Goal: Task Accomplishment & Management: Complete application form

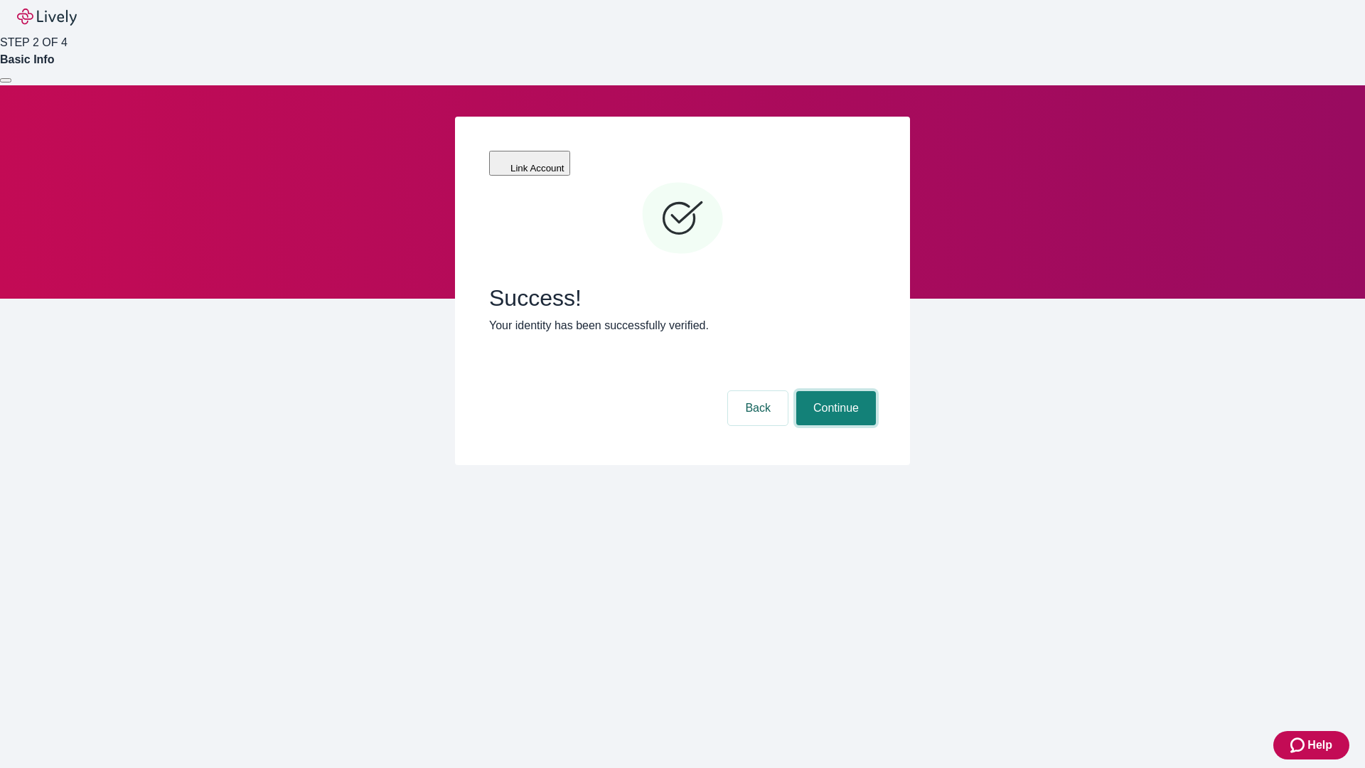
click at [834, 391] on button "Continue" at bounding box center [836, 408] width 80 height 34
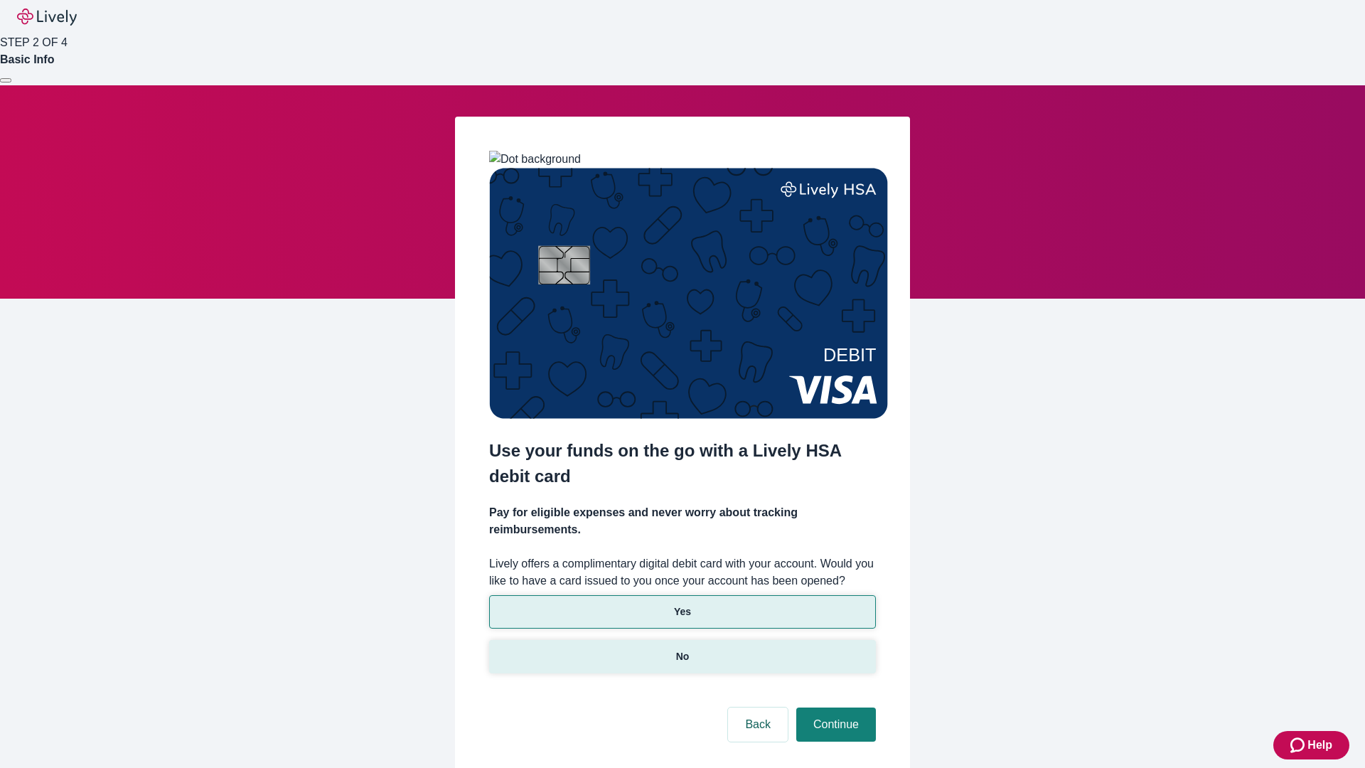
click at [682, 649] on p "No" at bounding box center [683, 656] width 14 height 15
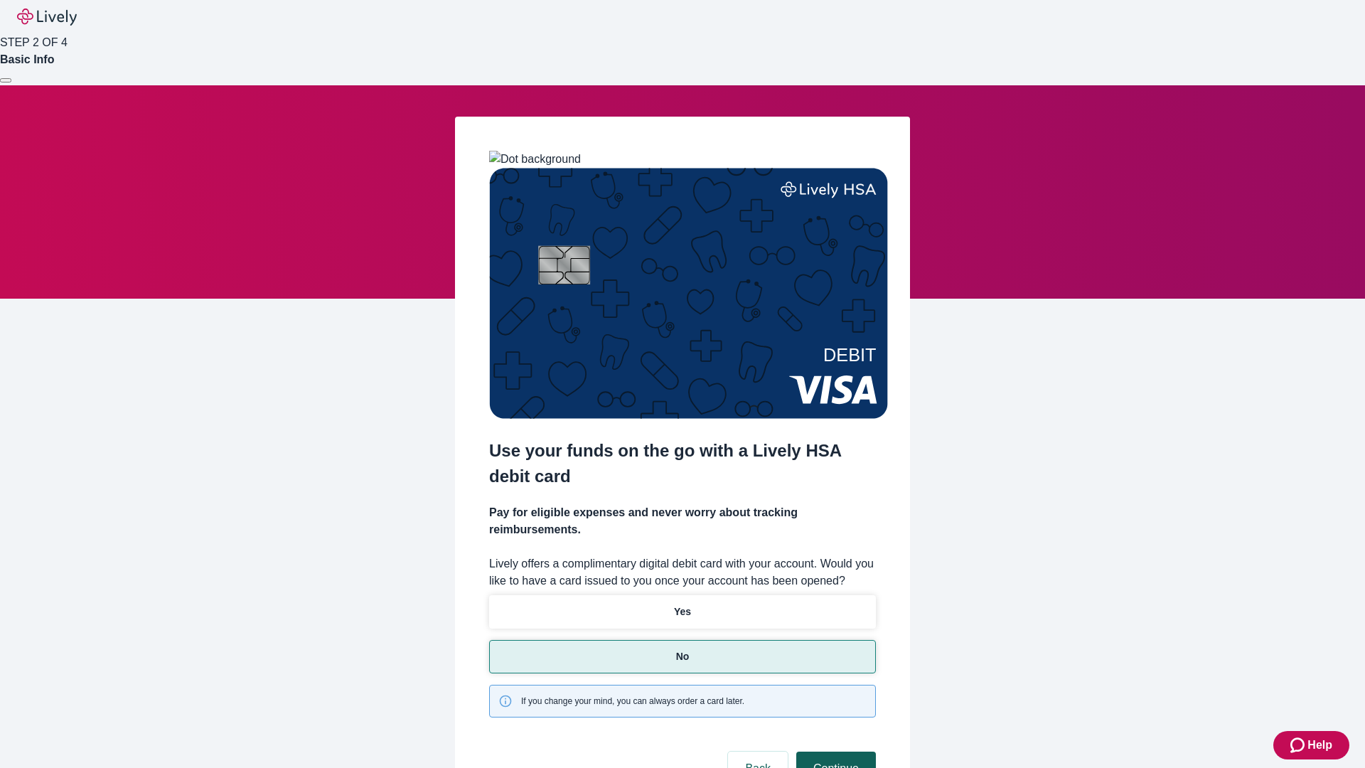
click at [834, 751] on button "Continue" at bounding box center [836, 768] width 80 height 34
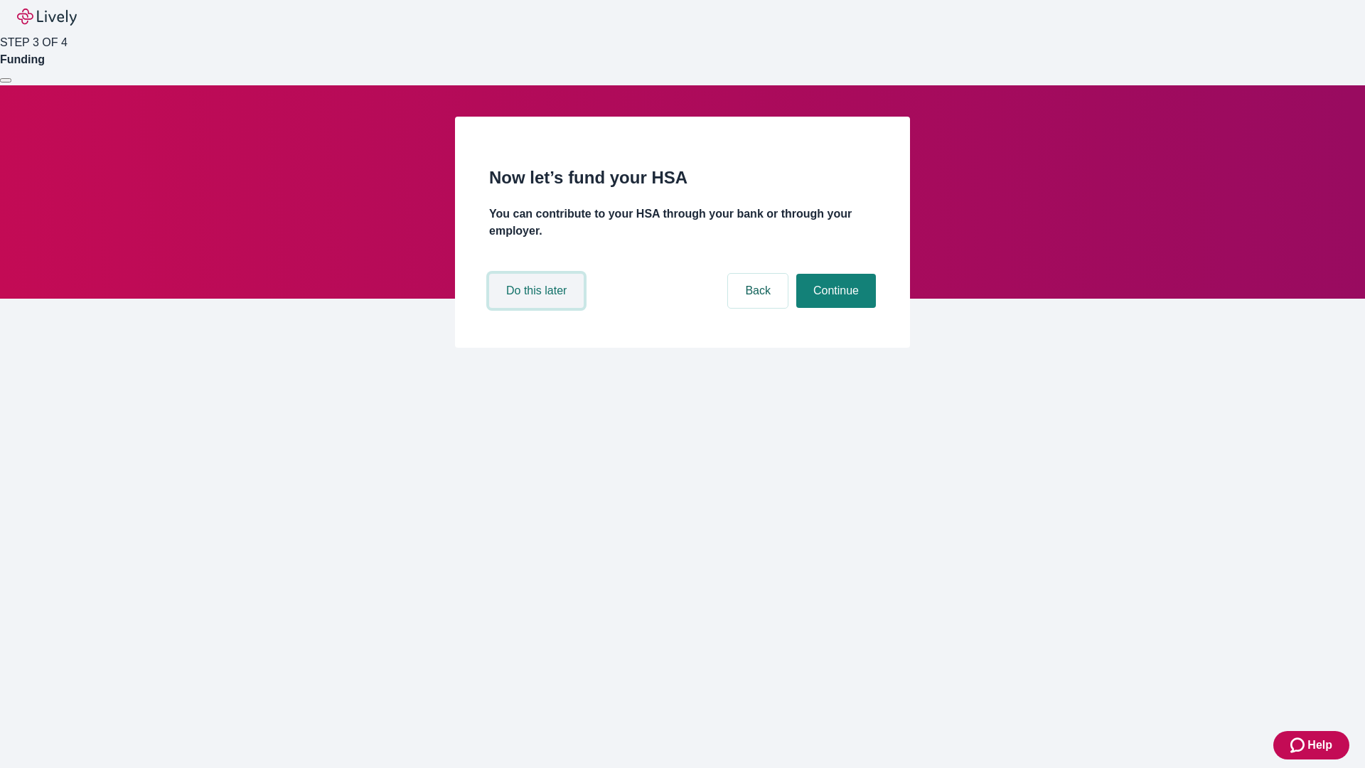
click at [538, 308] on button "Do this later" at bounding box center [536, 291] width 95 height 34
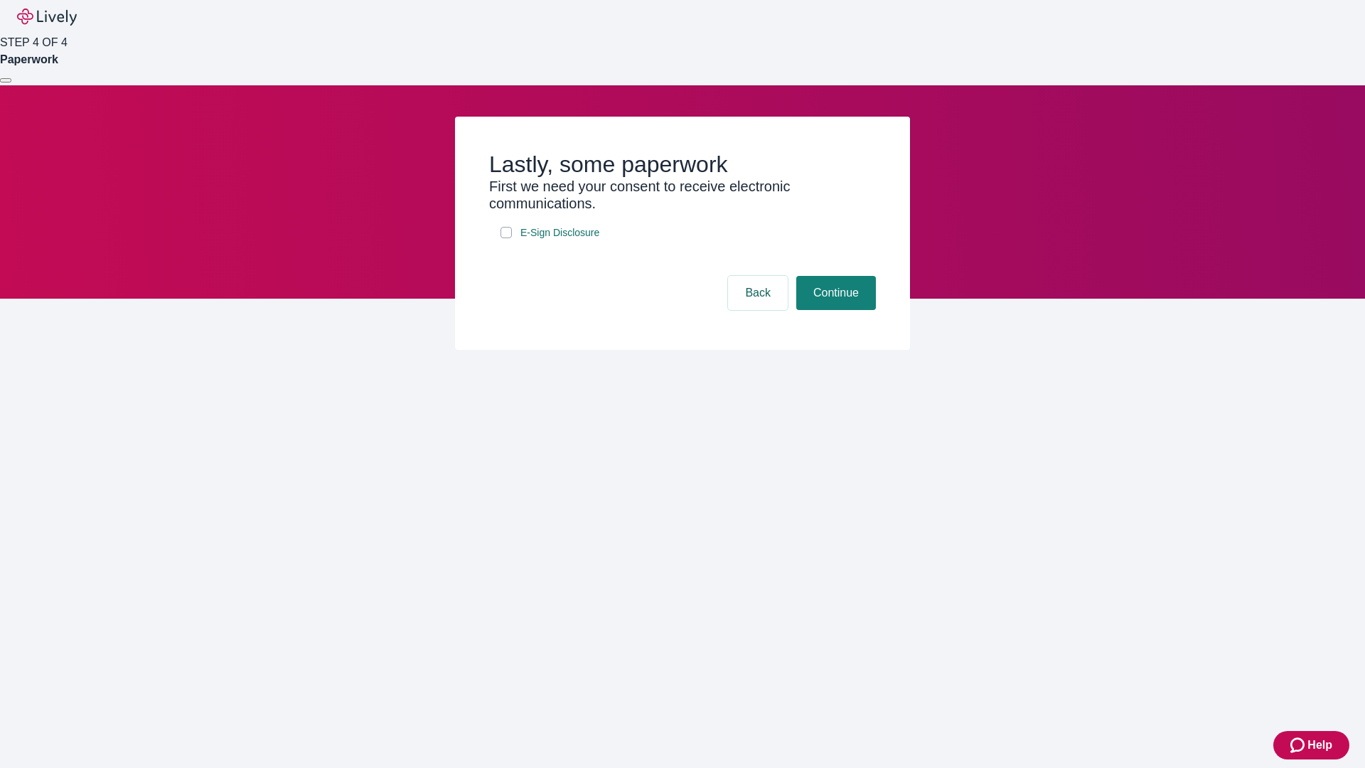
click at [506, 238] on input "E-Sign Disclosure" at bounding box center [506, 232] width 11 height 11
checkbox input "true"
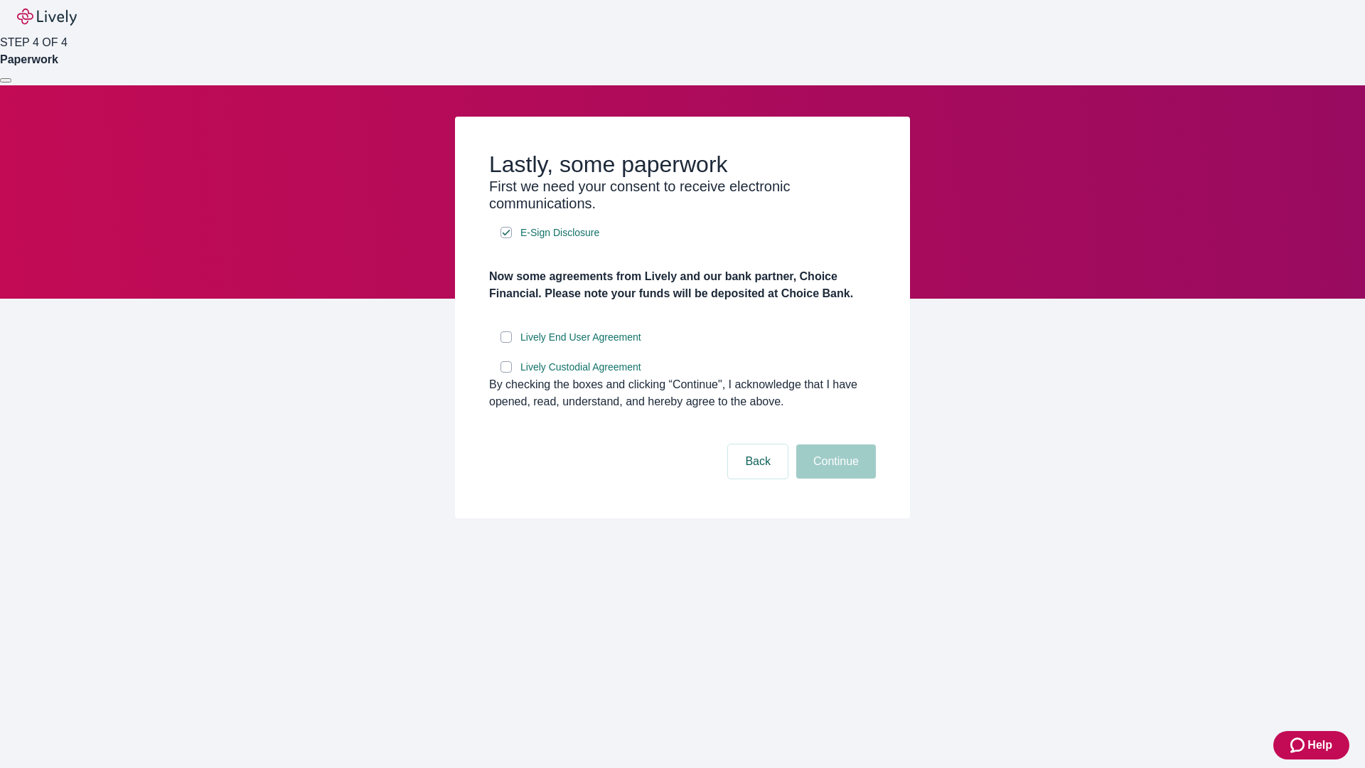
click at [506, 343] on input "Lively End User Agreement" at bounding box center [506, 336] width 11 height 11
checkbox input "true"
click at [506, 373] on input "Lively Custodial Agreement" at bounding box center [506, 366] width 11 height 11
checkbox input "true"
click at [834, 478] on button "Continue" at bounding box center [836, 461] width 80 height 34
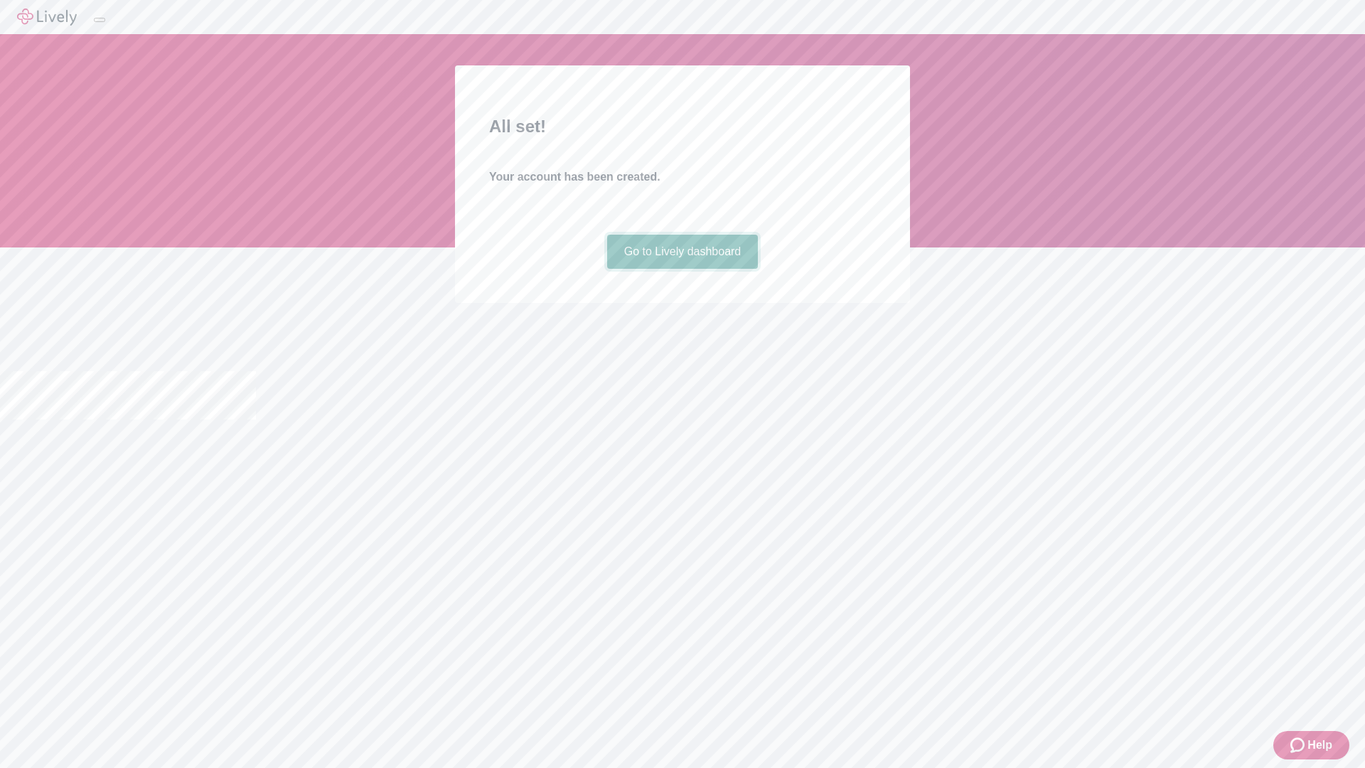
click at [682, 269] on link "Go to Lively dashboard" at bounding box center [682, 252] width 151 height 34
